Goal: Check status: Check status

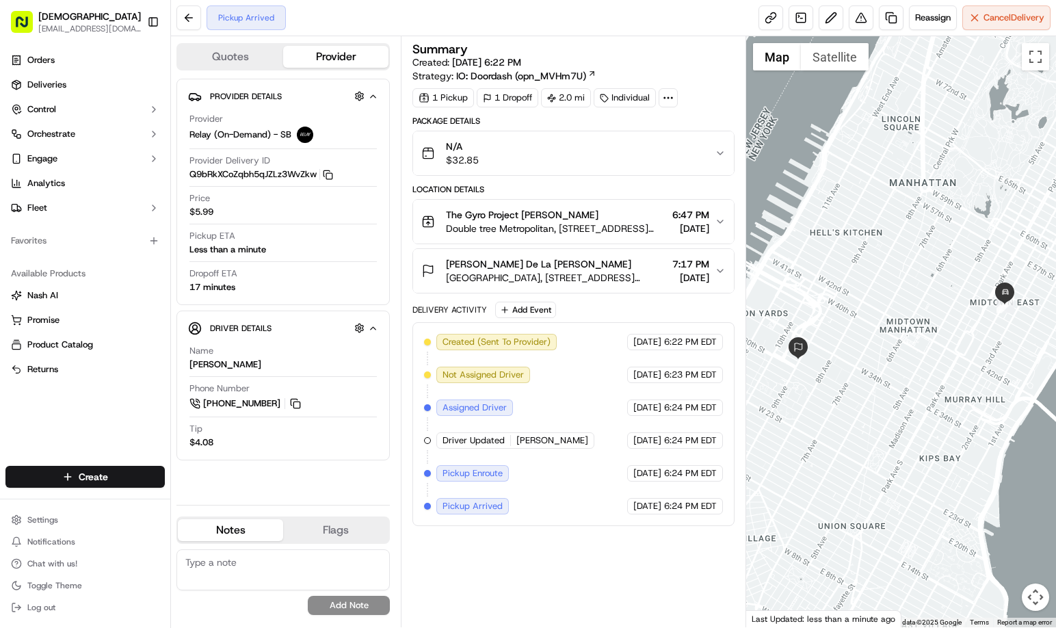
click at [594, 559] on div "Summary Created: [DATE] 6:22 PM Strategy: IO: Doordash (opn_MVHm7U) 1 Pickup 1 …" at bounding box center [573, 331] width 322 height 577
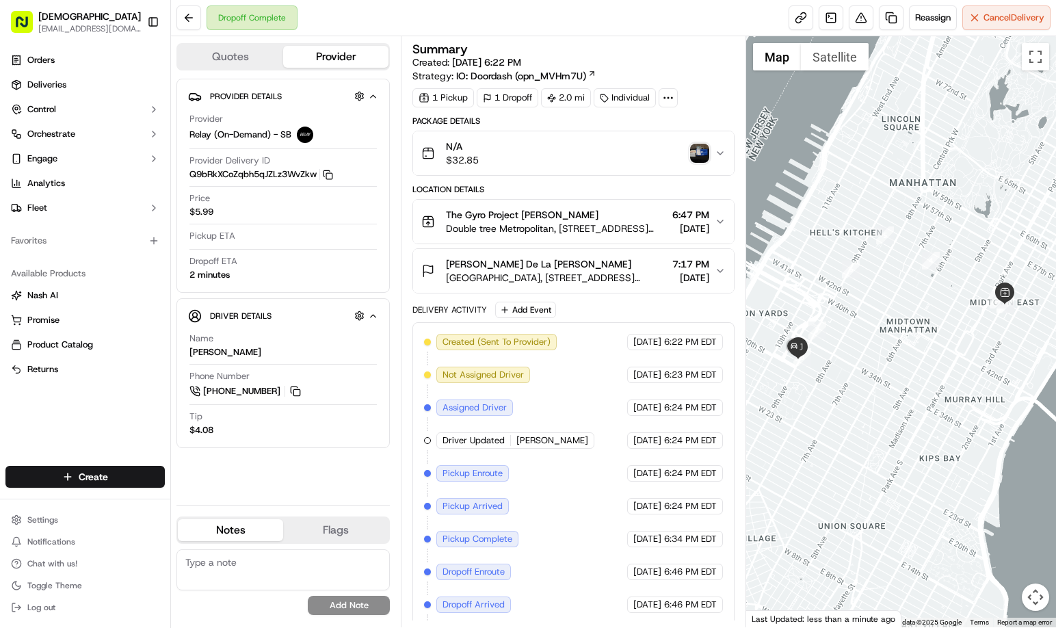
click at [694, 156] on img "button" at bounding box center [699, 153] width 19 height 19
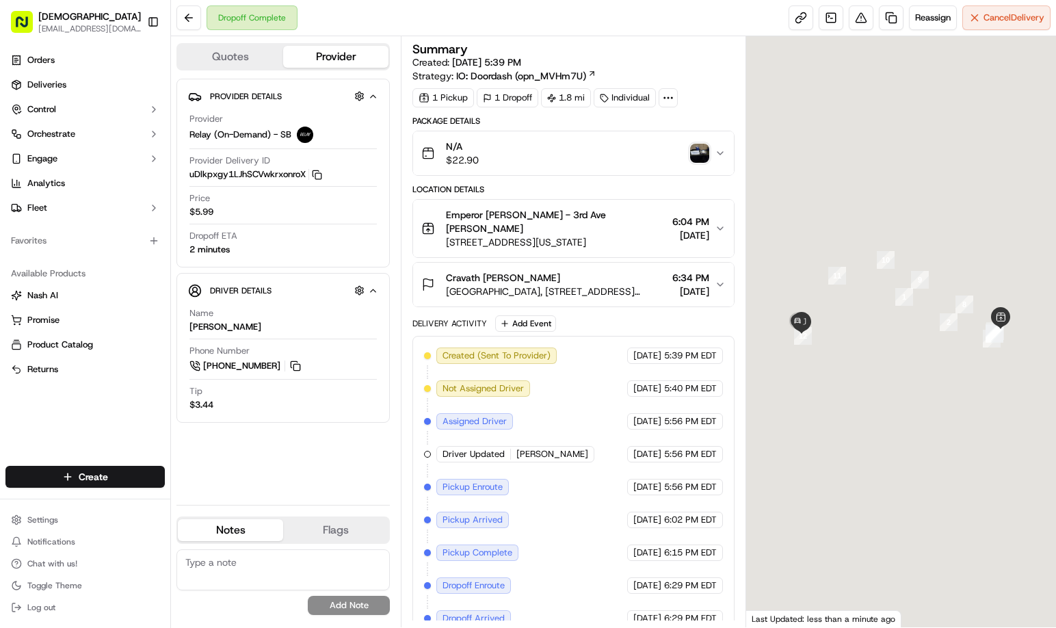
click at [692, 157] on img "button" at bounding box center [699, 153] width 19 height 19
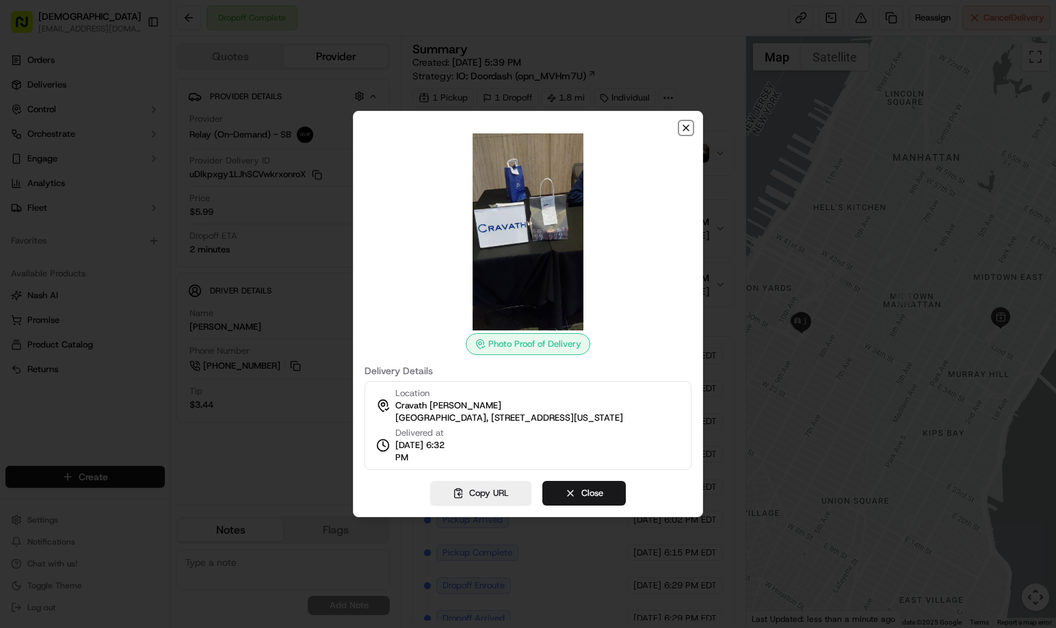
click at [687, 127] on icon "button" at bounding box center [686, 127] width 11 height 11
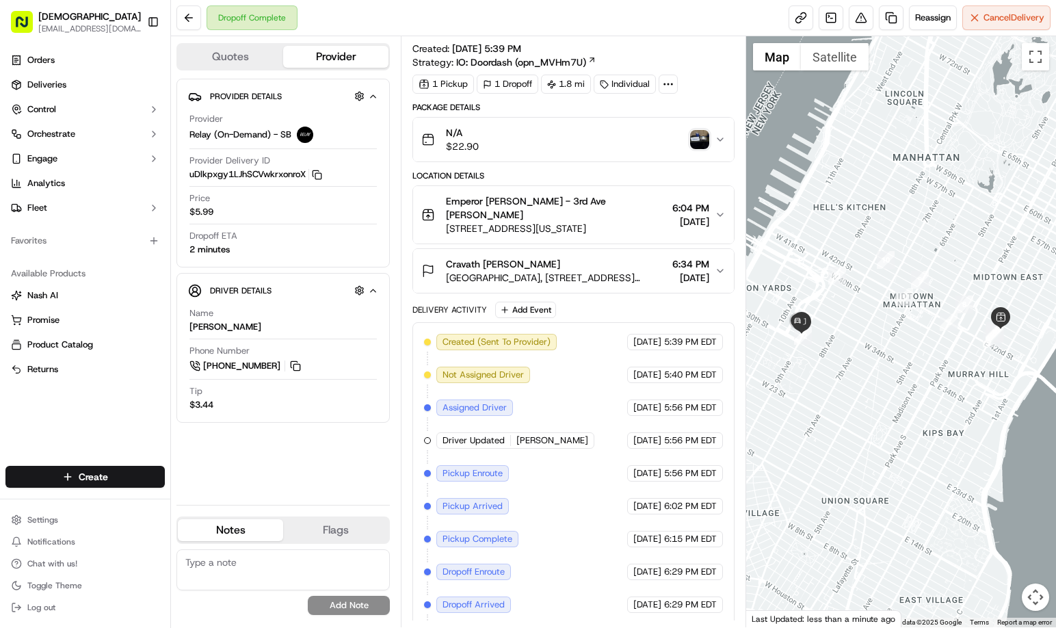
scroll to position [37, 0]
